Goal: Task Accomplishment & Management: Manage account settings

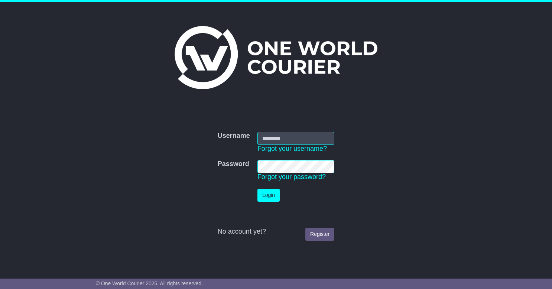
type input "**********"
click at [268, 195] on button "Login" at bounding box center [269, 195] width 22 height 13
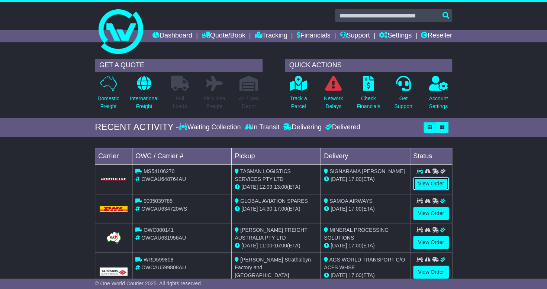
click at [428, 190] on link "View Order" at bounding box center [431, 183] width 36 height 13
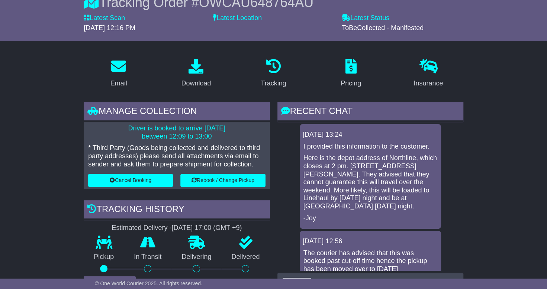
scroll to position [28, 0]
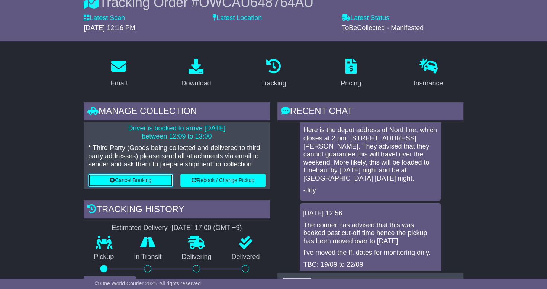
click at [146, 187] on button "Cancel Booking" at bounding box center [130, 180] width 85 height 13
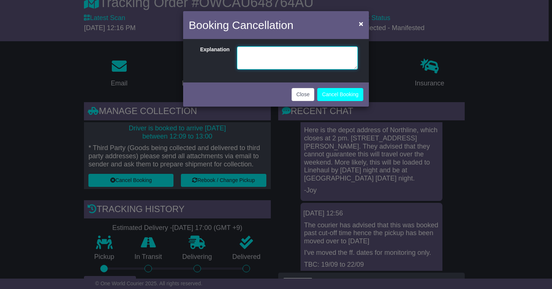
click at [285, 55] on textarea at bounding box center [297, 57] width 121 height 23
type textarea "**********"
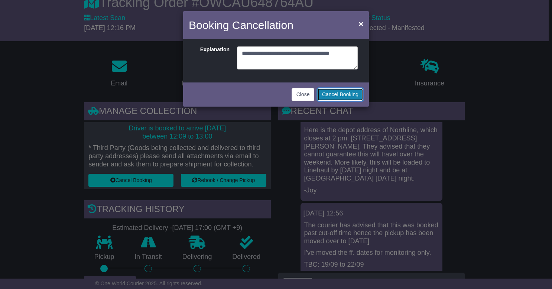
click at [336, 92] on button "Cancel Booking" at bounding box center [340, 94] width 46 height 13
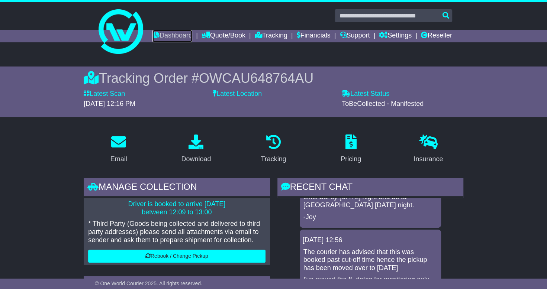
click at [192, 35] on link "Dashboard" at bounding box center [172, 36] width 40 height 13
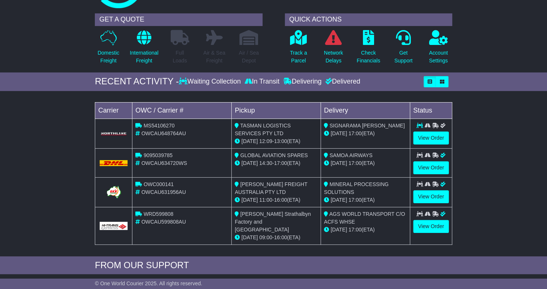
scroll to position [47, 0]
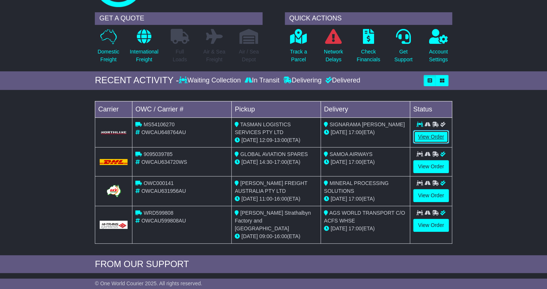
click at [431, 143] on link "View Order" at bounding box center [431, 136] width 36 height 13
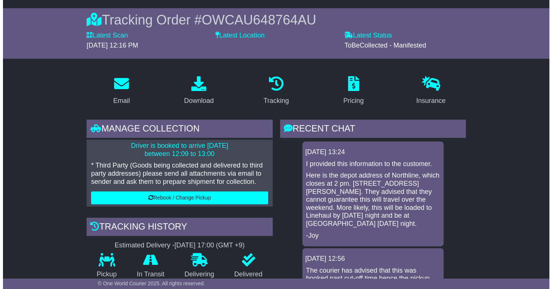
scroll to position [59, 0]
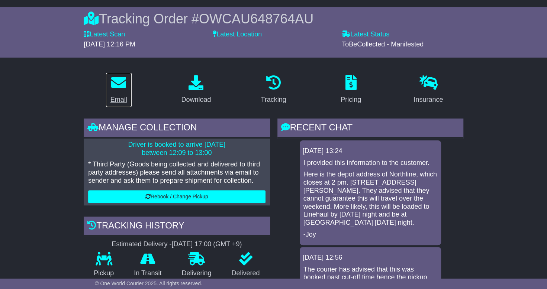
click at [114, 106] on link "Email" at bounding box center [119, 89] width 26 height 35
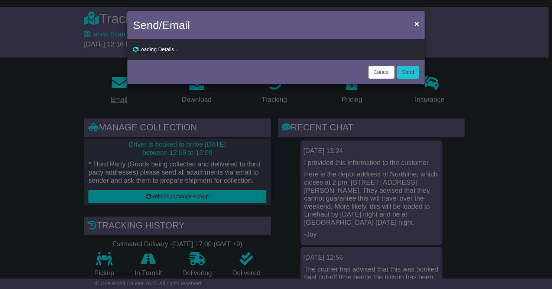
type input "**********"
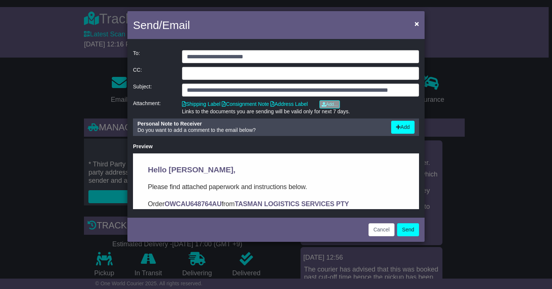
click at [150, 168] on span "Hello [PERSON_NAME]," at bounding box center [192, 169] width 88 height 9
click at [418, 22] on span "×" at bounding box center [417, 23] width 4 height 9
